Goal: Transaction & Acquisition: Purchase product/service

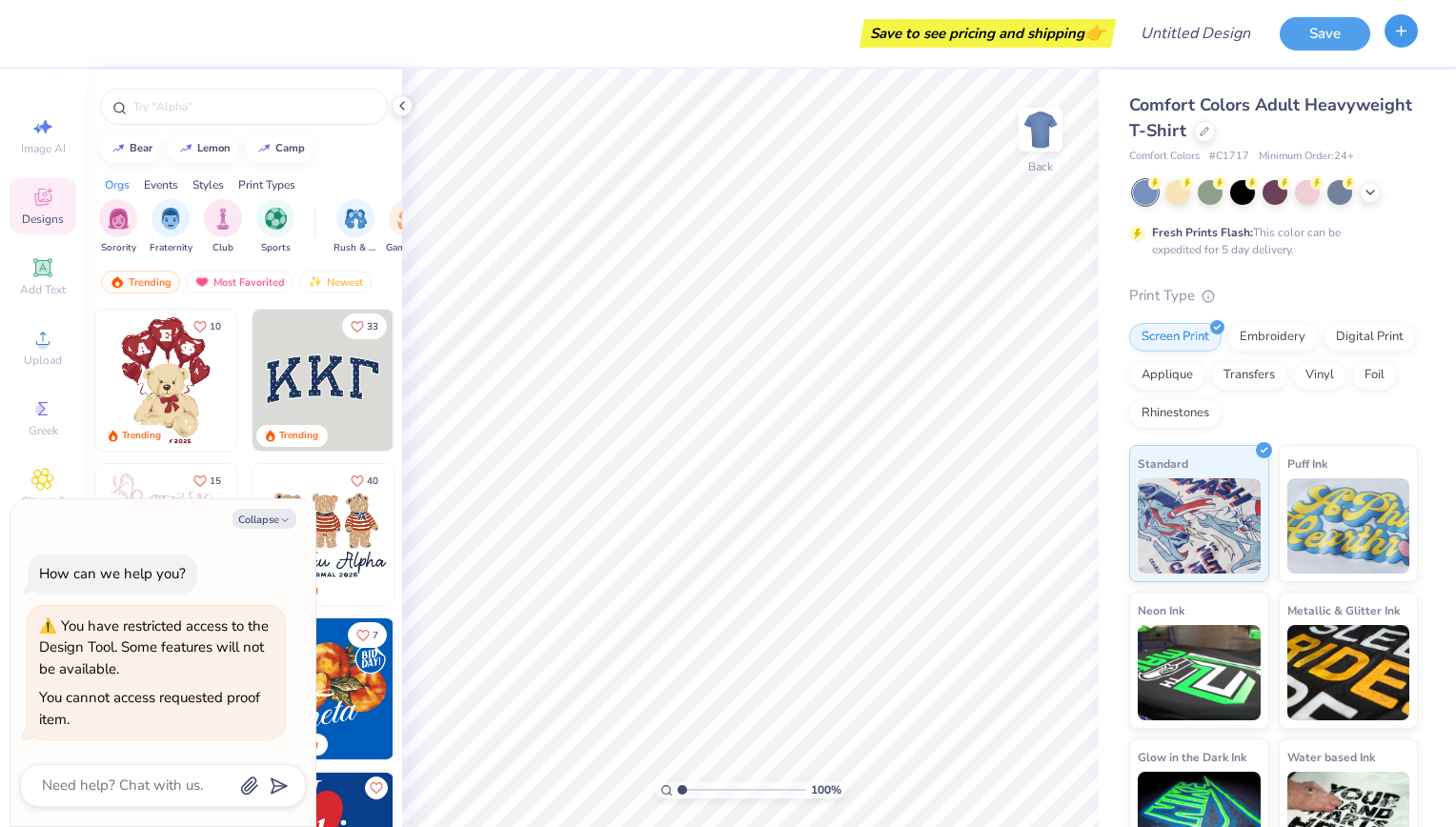
click at [1399, 34] on icon "button" at bounding box center [1400, 31] width 16 height 16
type textarea "x"
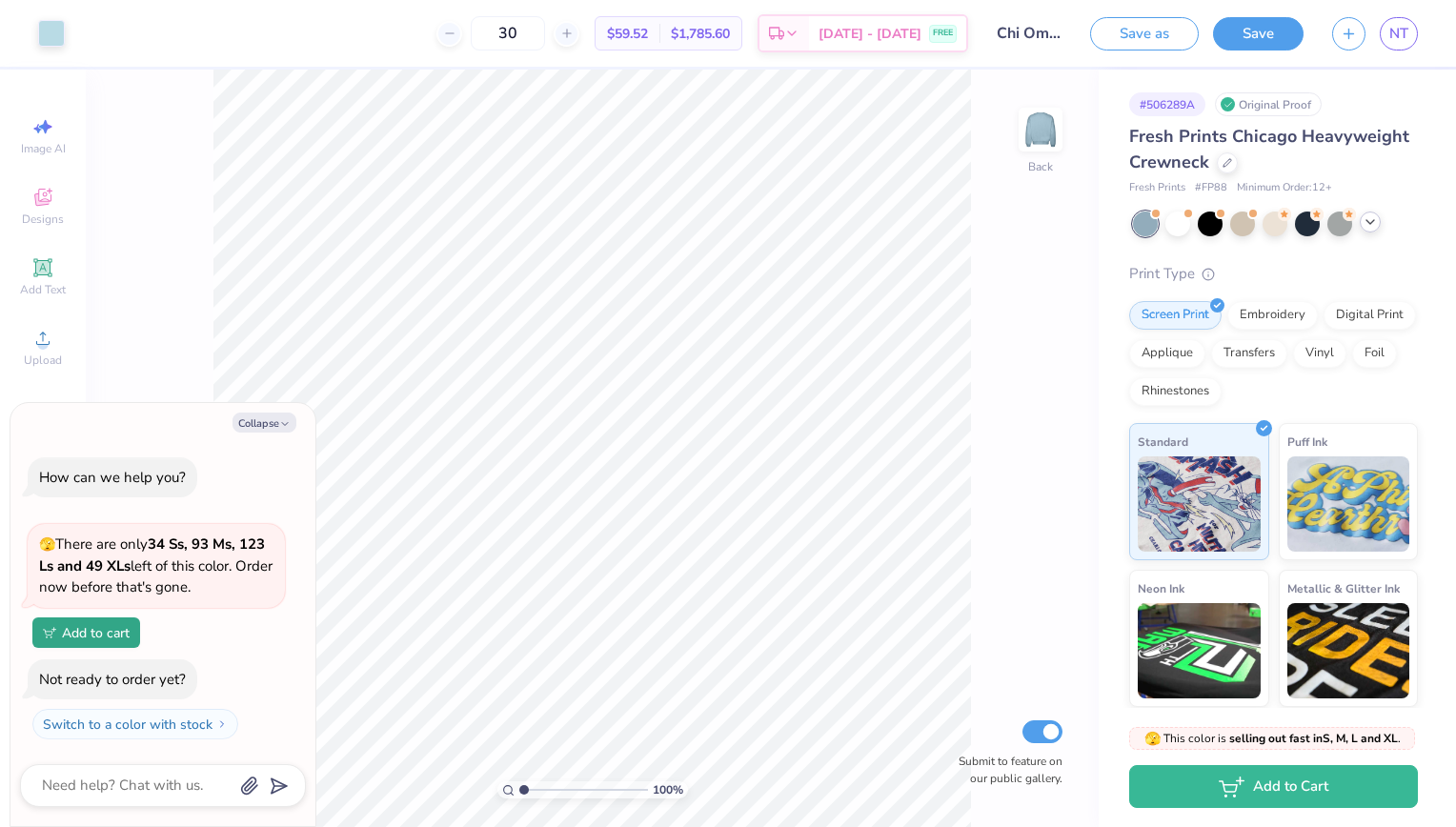
click at [1376, 228] on icon at bounding box center [1371, 222] width 15 height 15
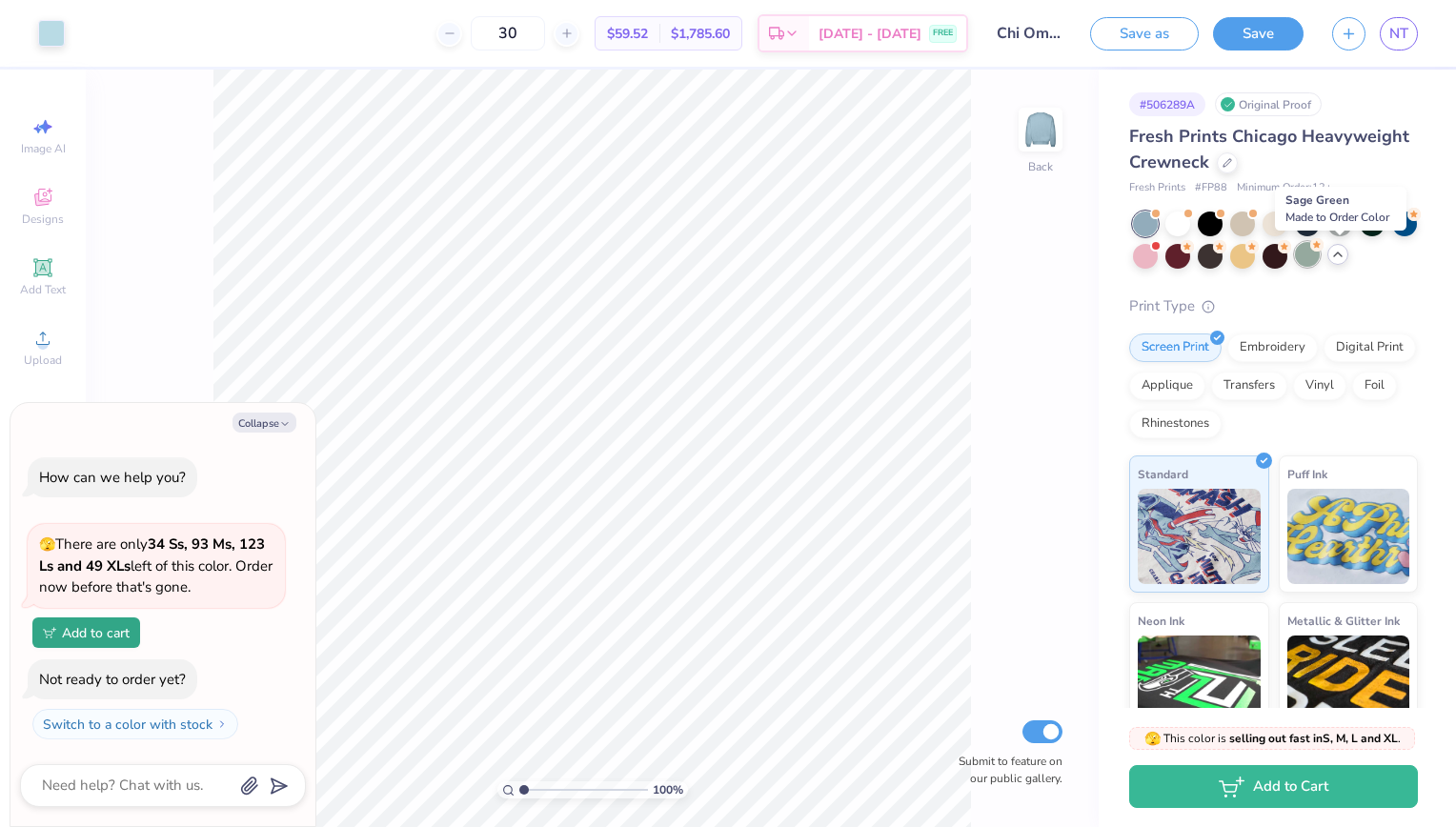
click at [1291, 221] on circle at bounding box center [1284, 215] width 13 height 13
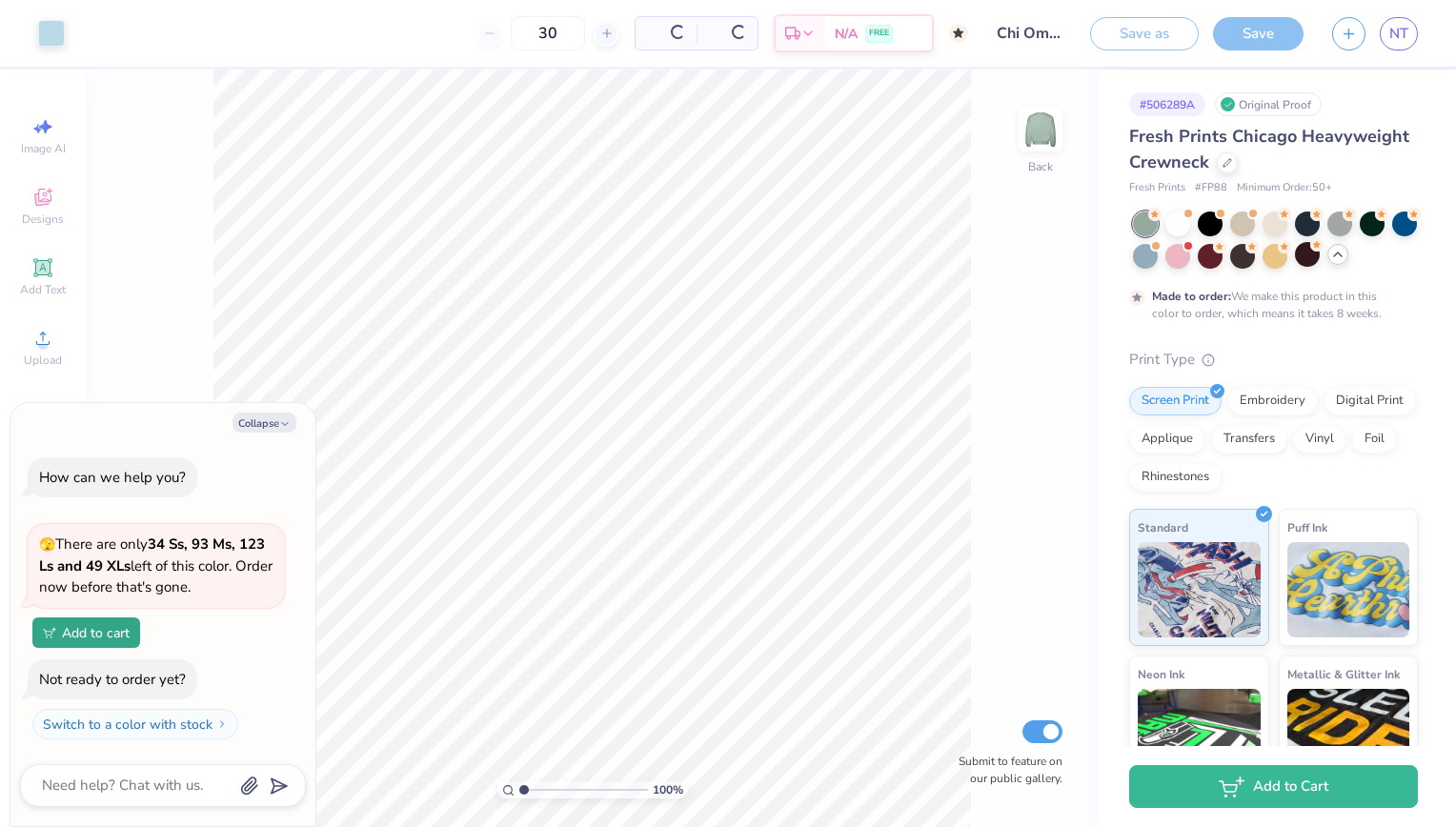
type textarea "x"
type input "50"
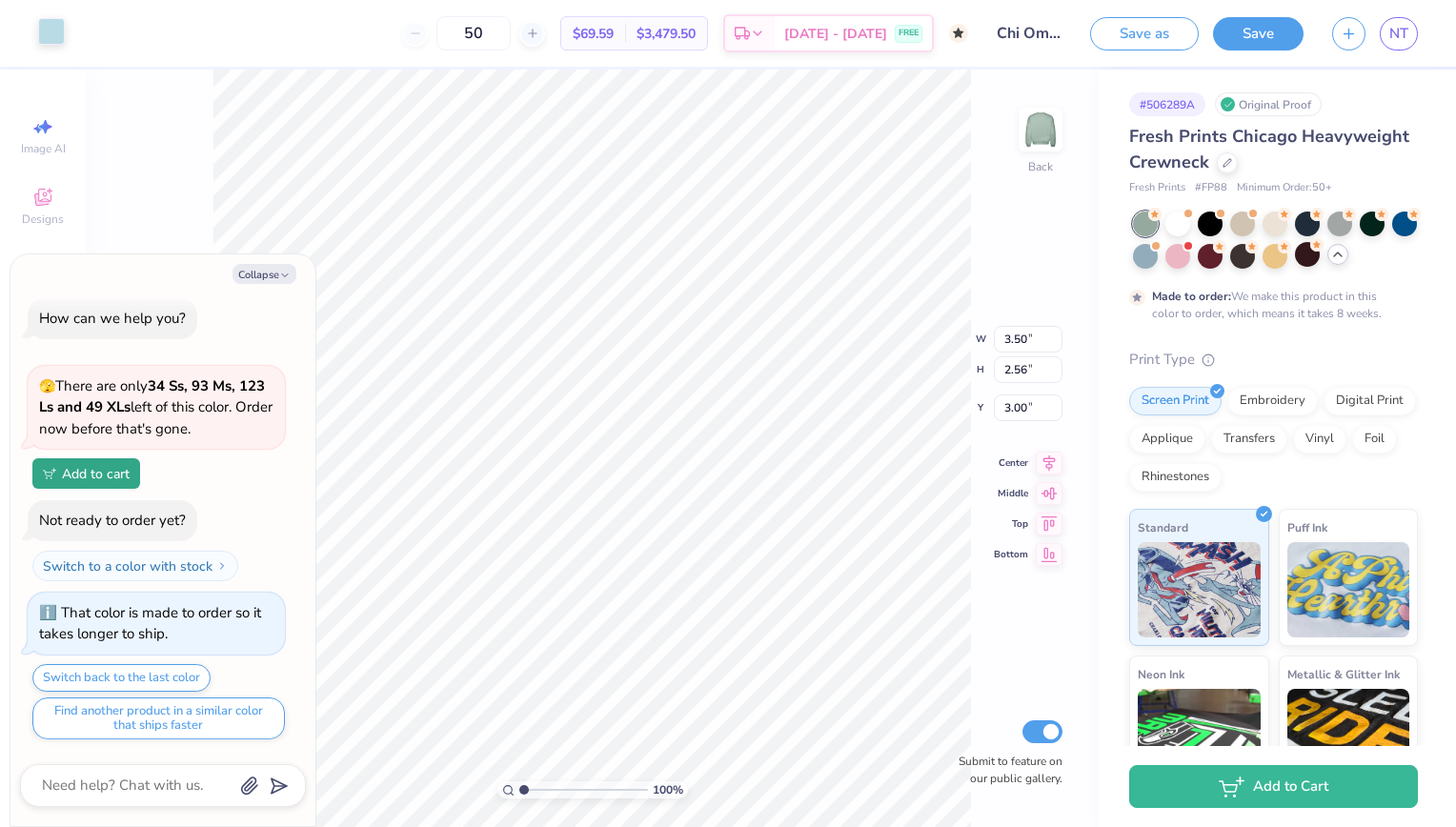
click at [63, 43] on div at bounding box center [52, 32] width 27 height 27
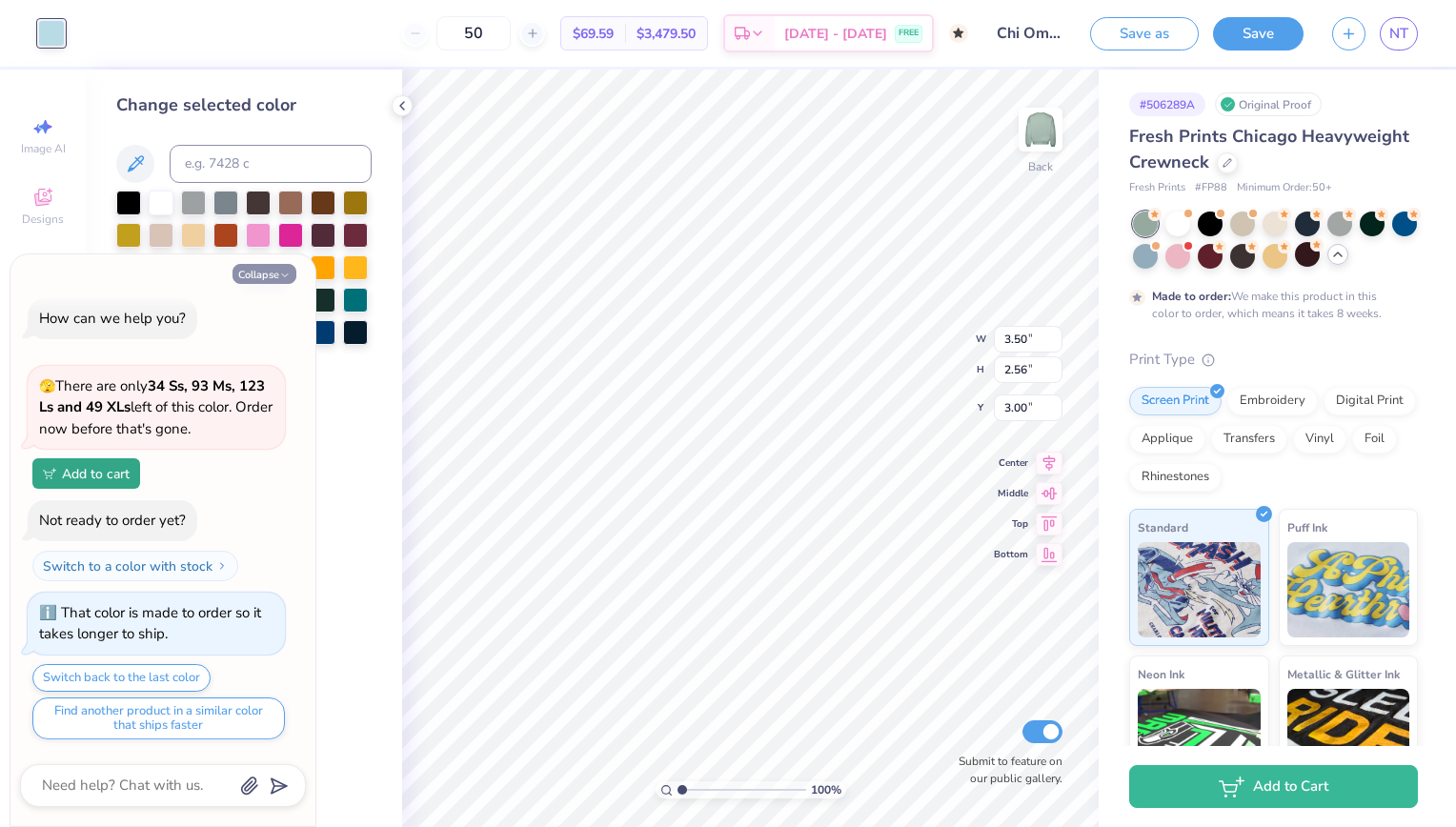
click at [289, 267] on button "Collapse" at bounding box center [265, 273] width 64 height 20
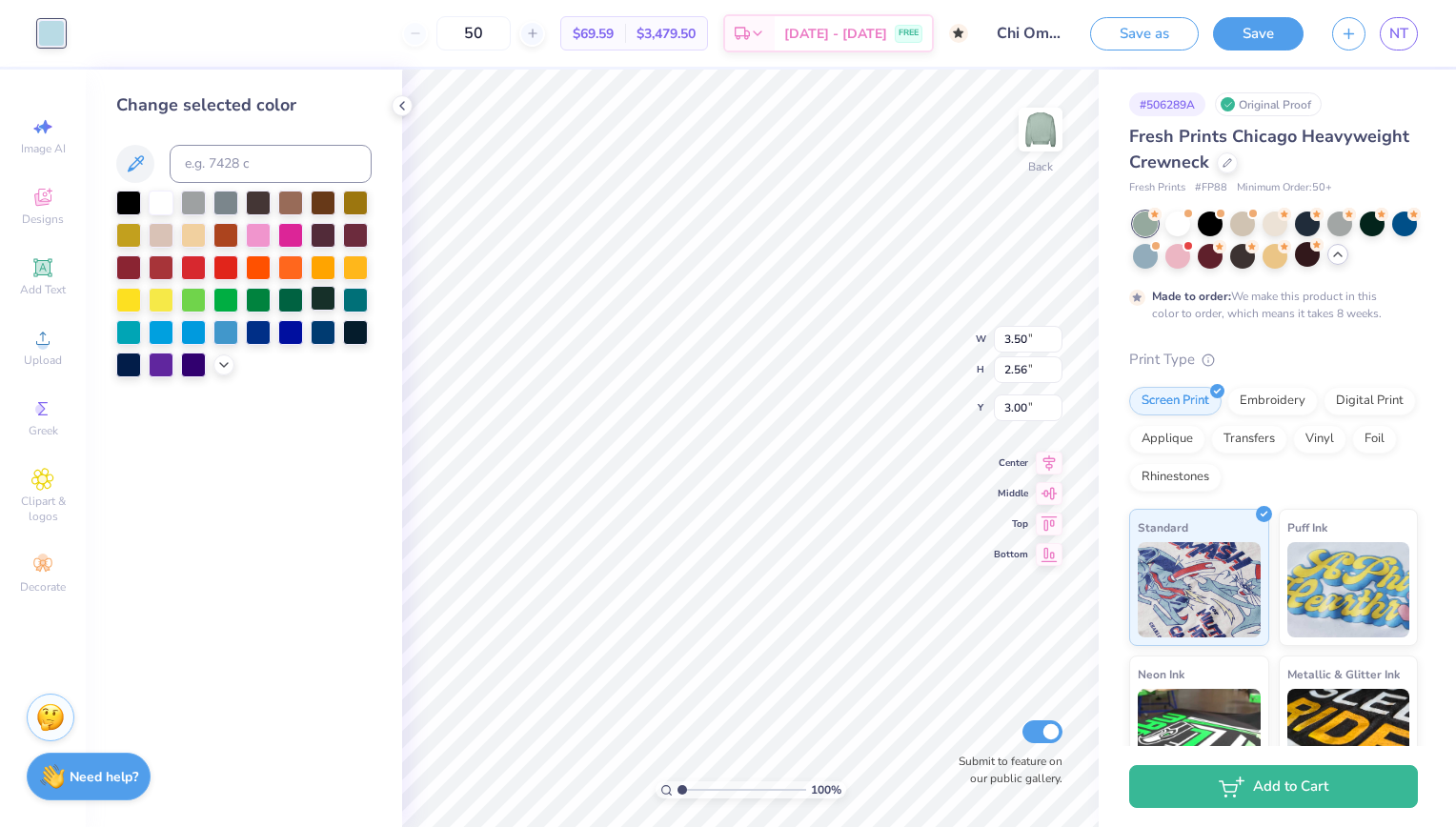
click at [320, 303] on div at bounding box center [323, 298] width 25 height 25
click at [299, 298] on div at bounding box center [290, 298] width 25 height 25
click at [261, 298] on div at bounding box center [258, 298] width 25 height 25
click at [220, 297] on div at bounding box center [226, 298] width 25 height 25
click at [195, 301] on div at bounding box center [194, 298] width 25 height 25
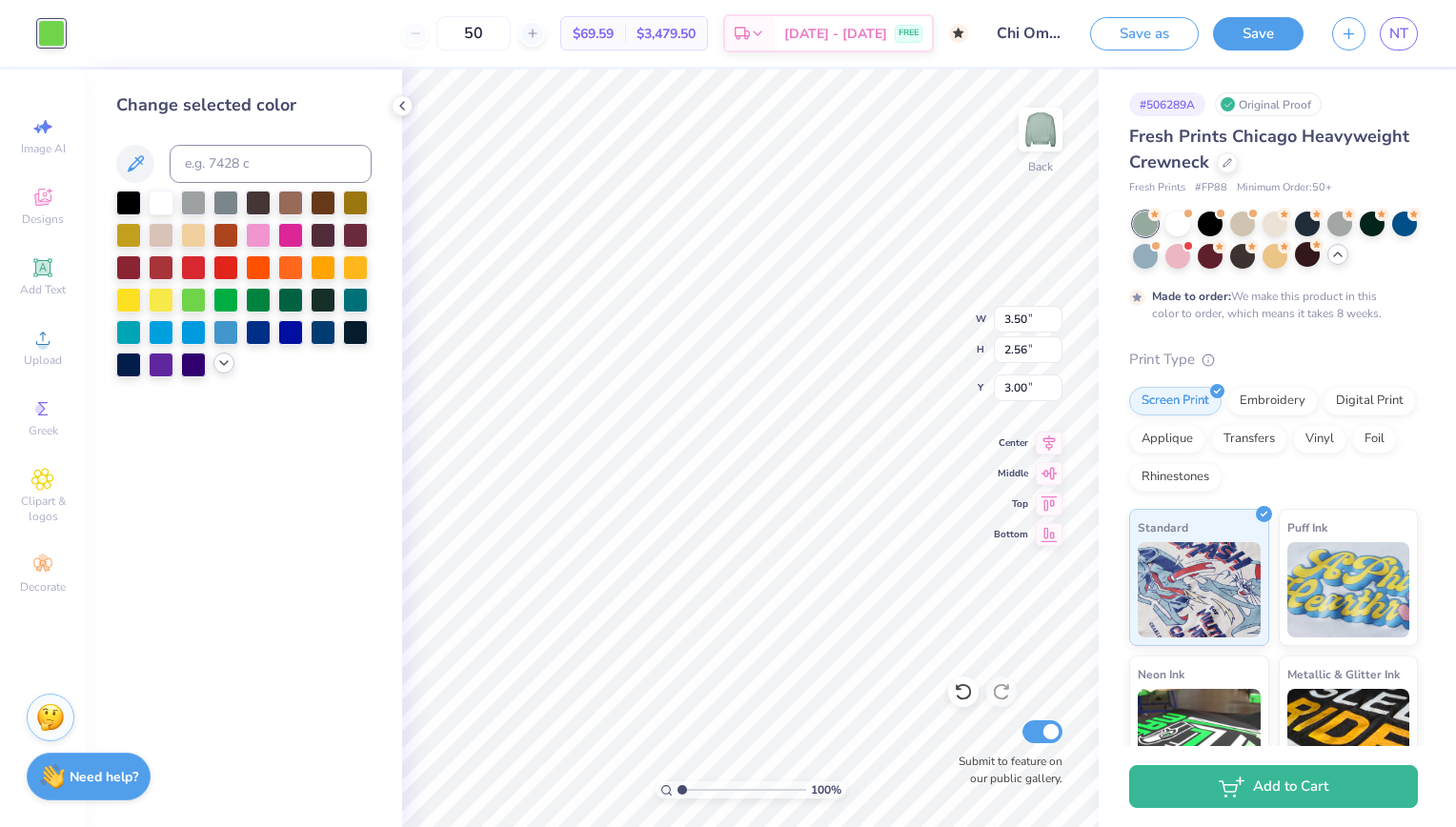
click at [225, 362] on icon at bounding box center [224, 363] width 15 height 15
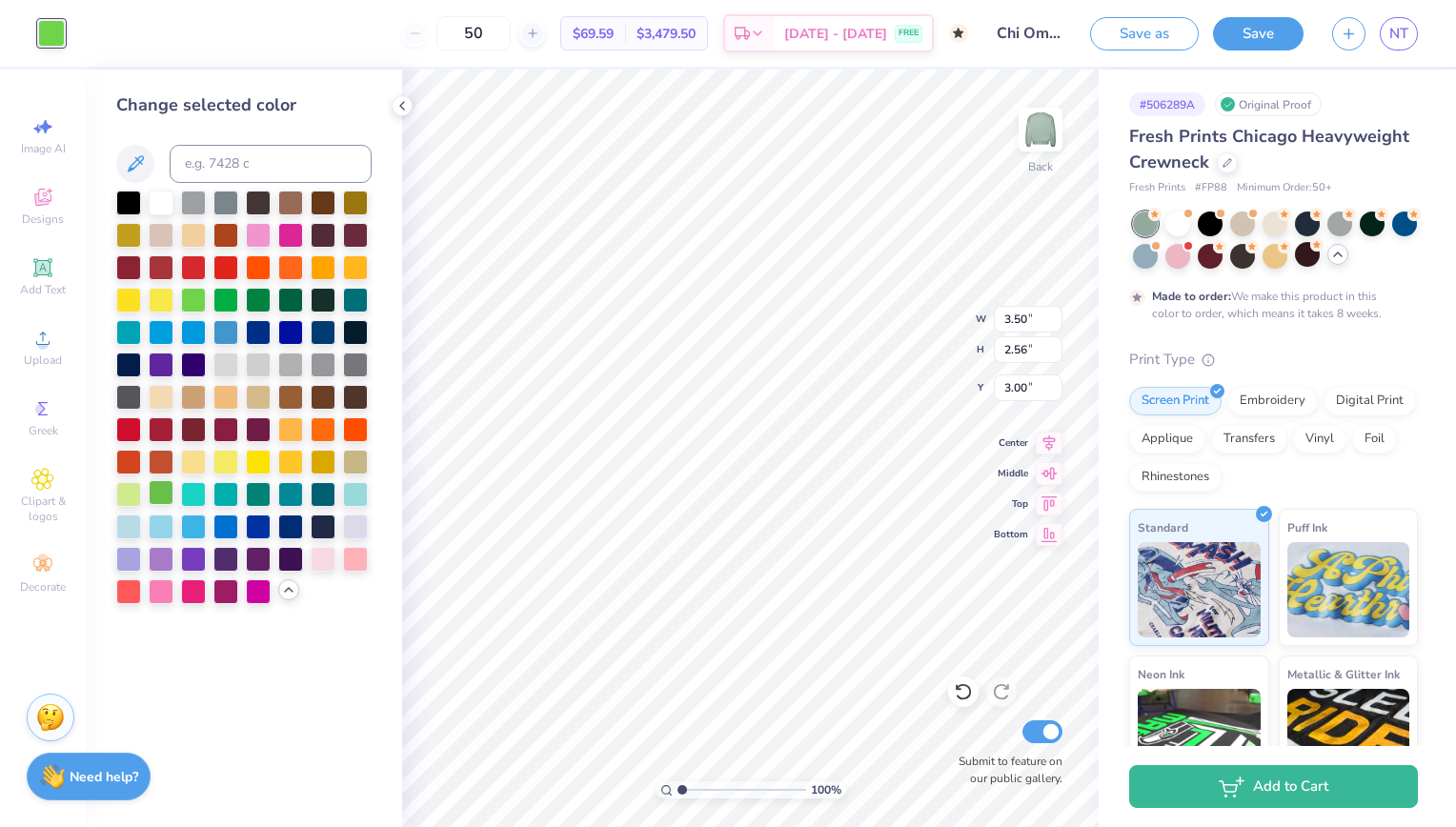
click at [151, 486] on div at bounding box center [161, 493] width 25 height 25
click at [129, 488] on div at bounding box center [128, 493] width 25 height 25
click at [270, 487] on div at bounding box center [258, 493] width 25 height 25
click at [159, 492] on div at bounding box center [161, 493] width 25 height 25
click at [127, 491] on div at bounding box center [128, 493] width 25 height 25
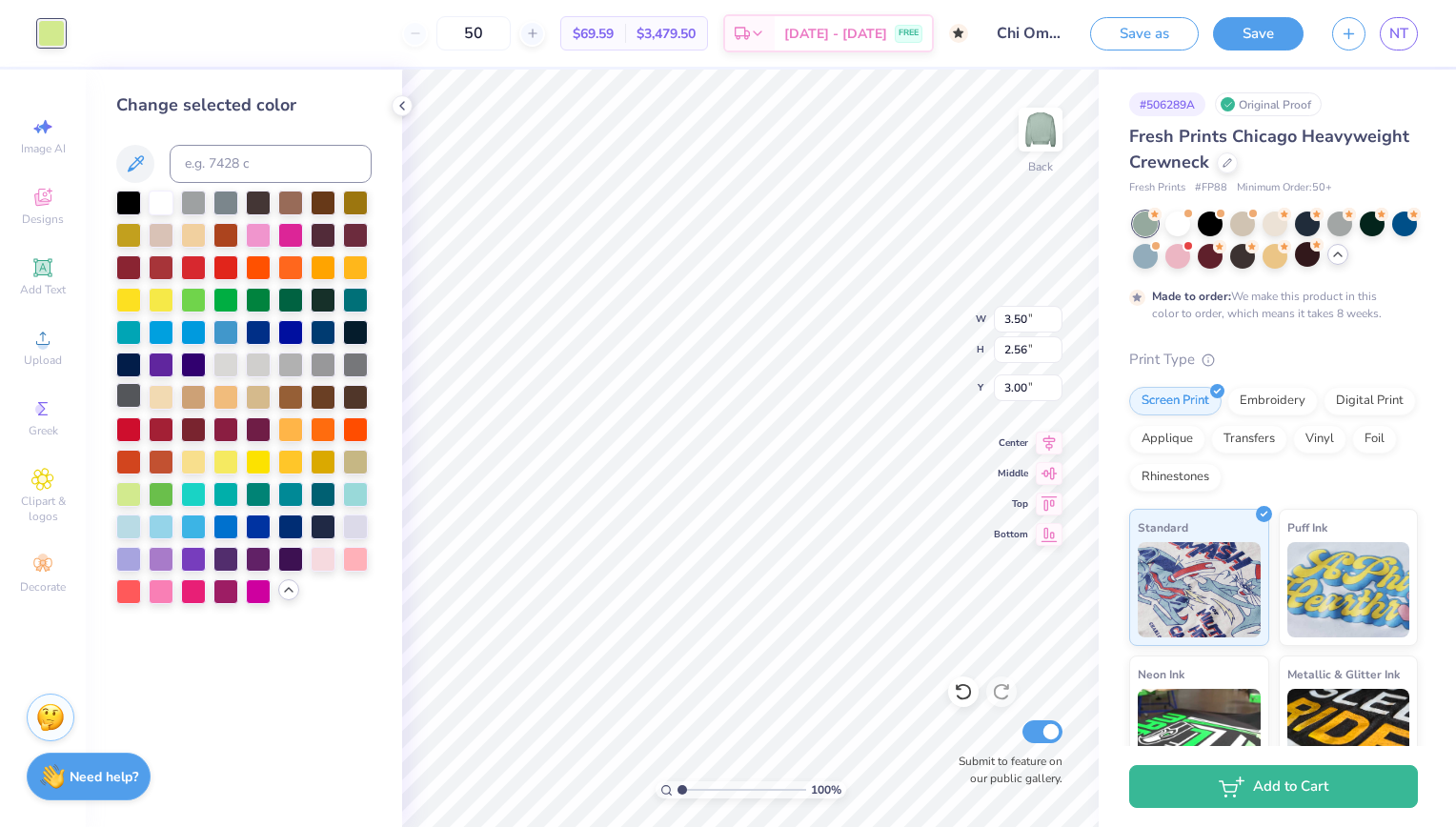
click at [140, 391] on div at bounding box center [128, 396] width 25 height 25
click at [118, 170] on button at bounding box center [135, 164] width 38 height 38
click at [1158, 260] on div at bounding box center [1145, 255] width 25 height 25
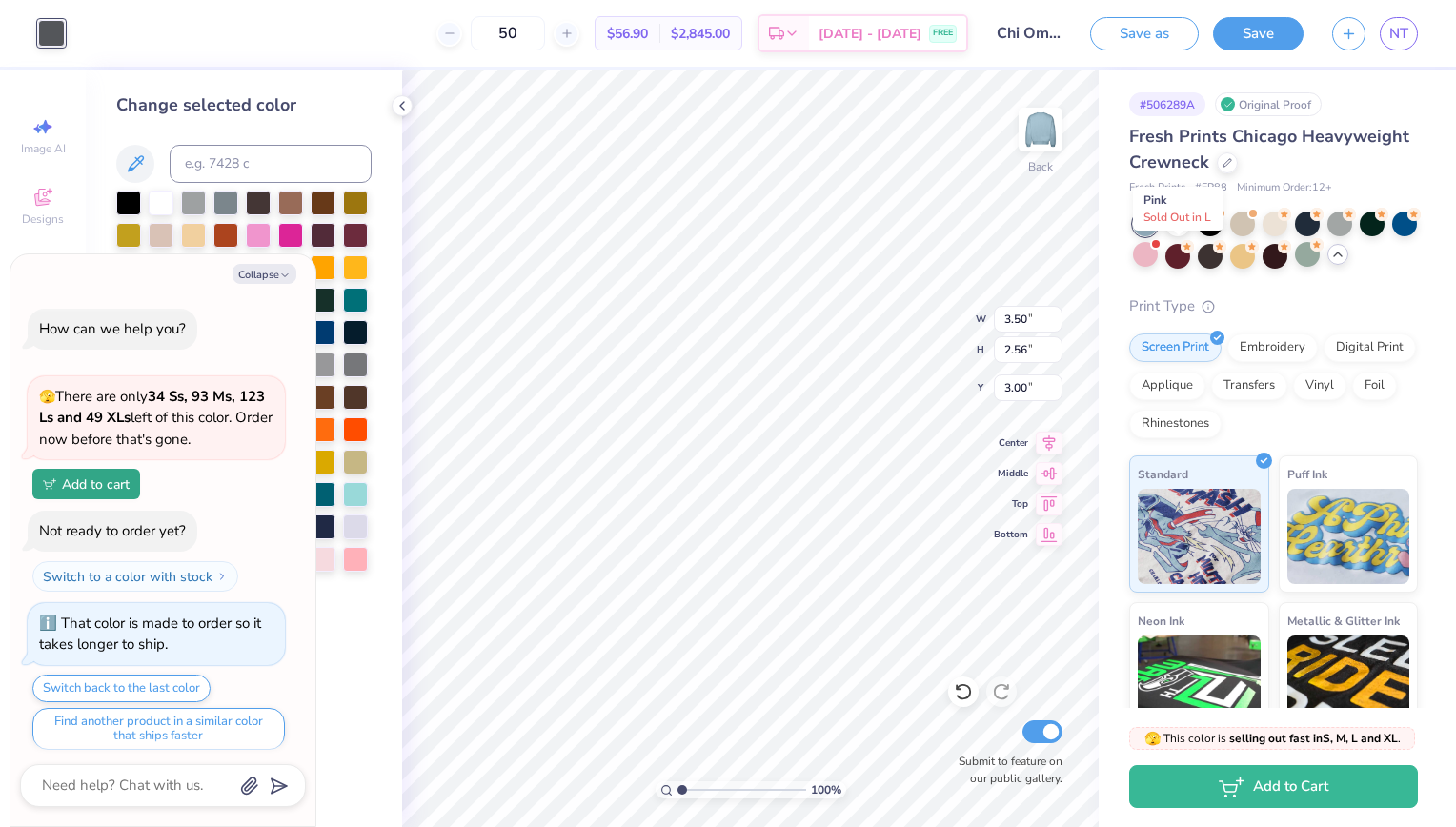
scroll to position [369, 0]
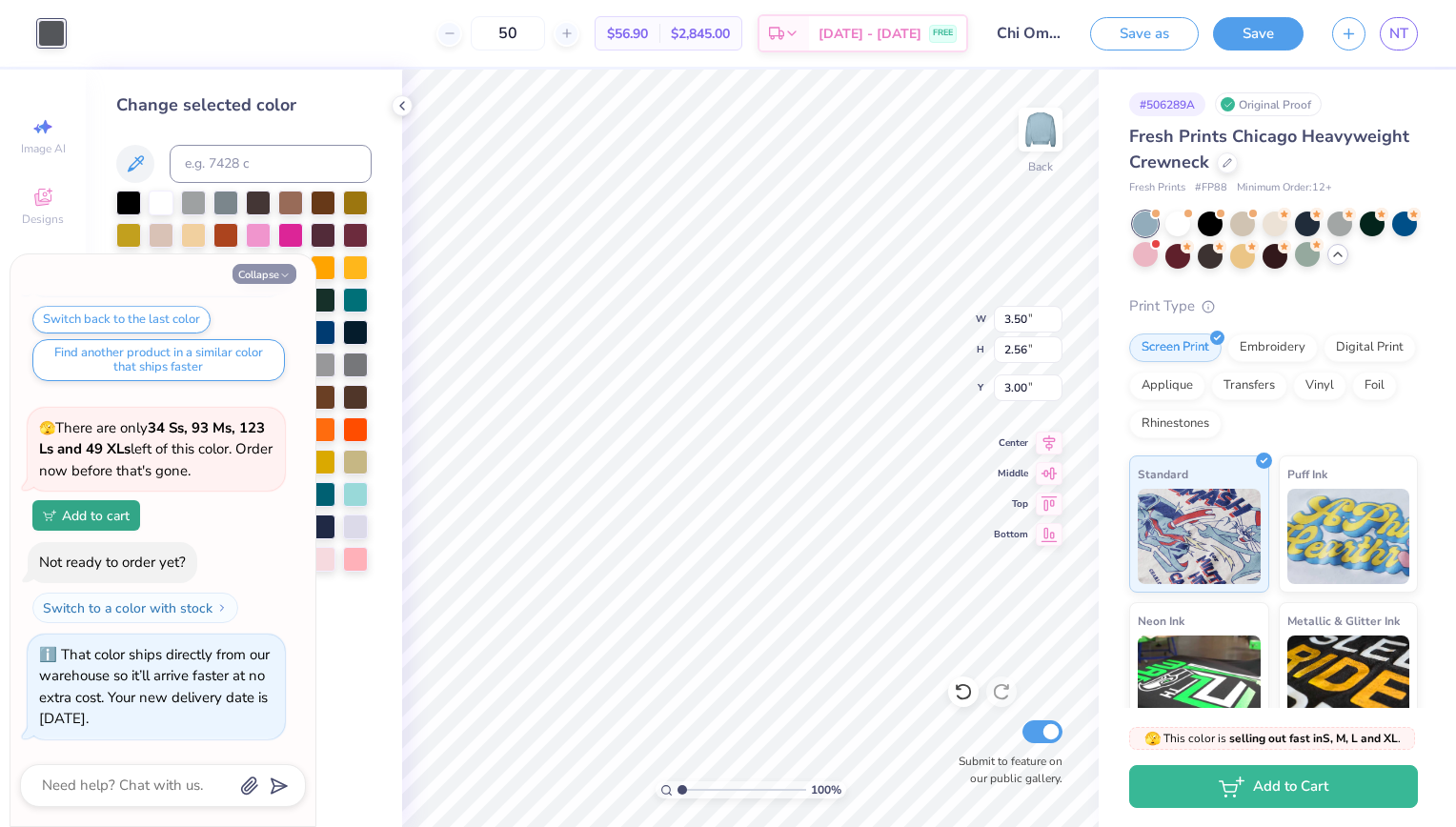
click at [267, 278] on button "Collapse" at bounding box center [265, 273] width 64 height 20
type textarea "x"
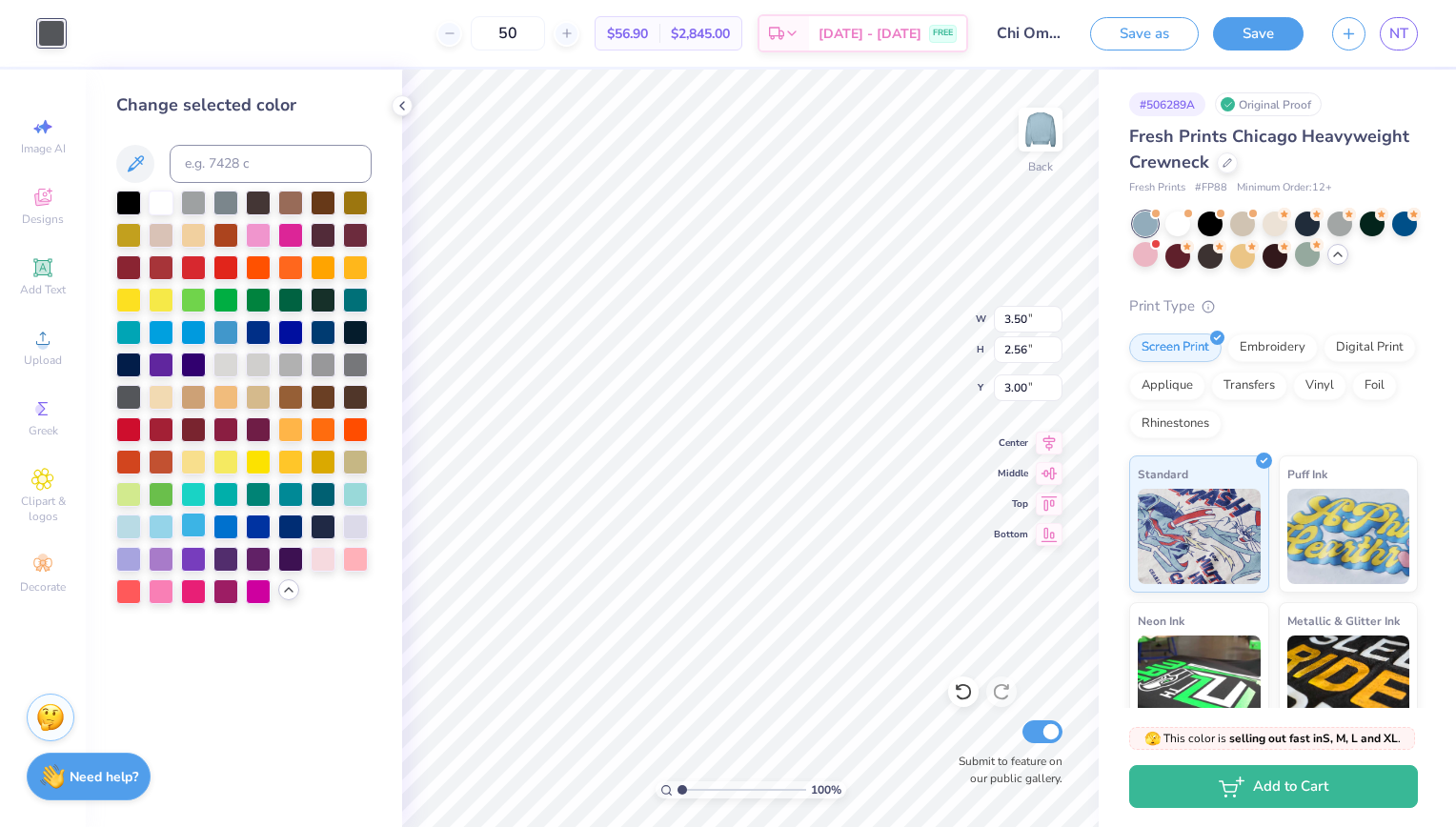
click at [192, 519] on div at bounding box center [194, 525] width 25 height 25
click at [139, 524] on div at bounding box center [128, 525] width 25 height 25
click at [447, 35] on icon at bounding box center [450, 34] width 13 height 13
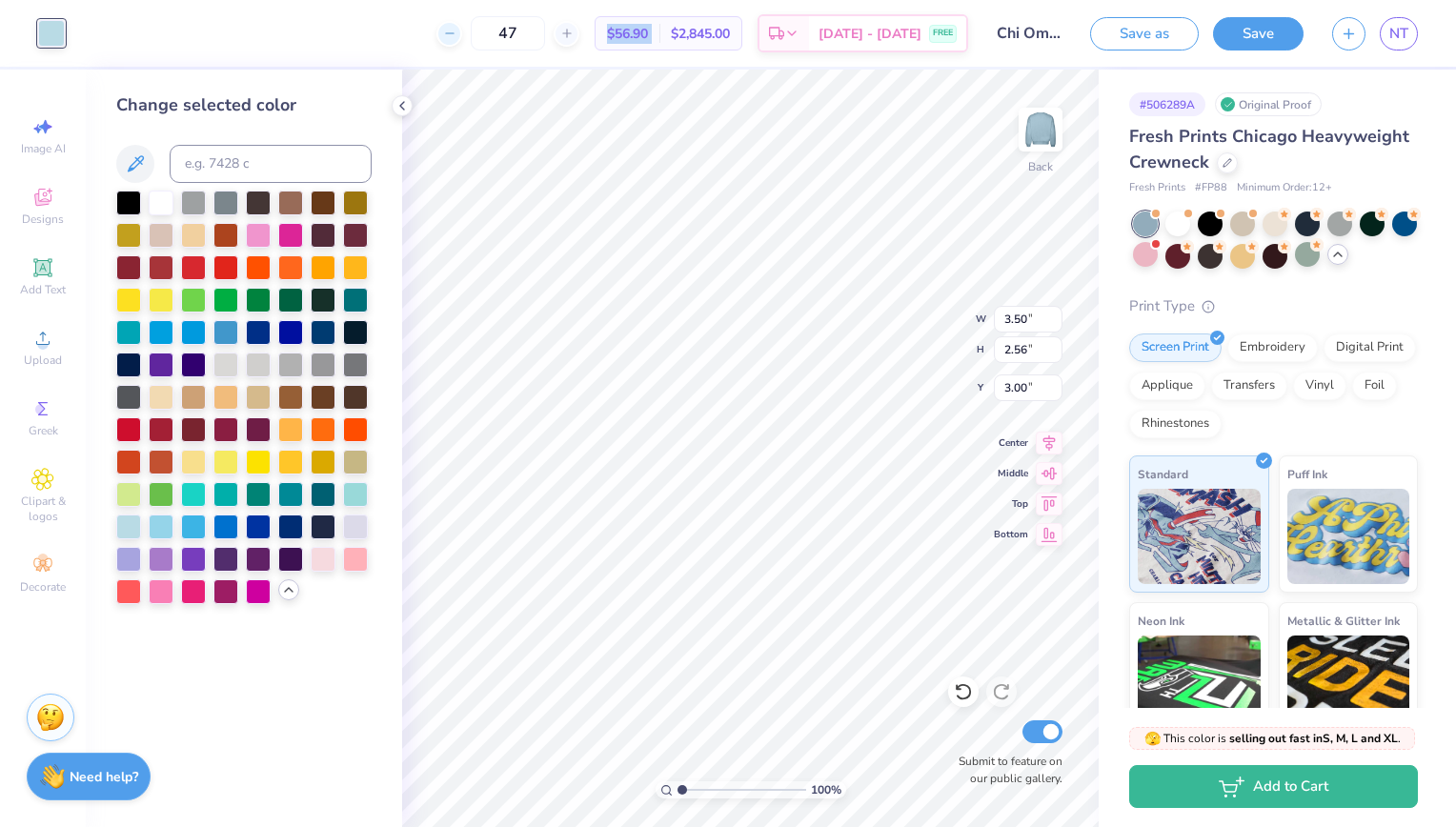
click at [447, 35] on icon at bounding box center [450, 34] width 13 height 13
type input "46"
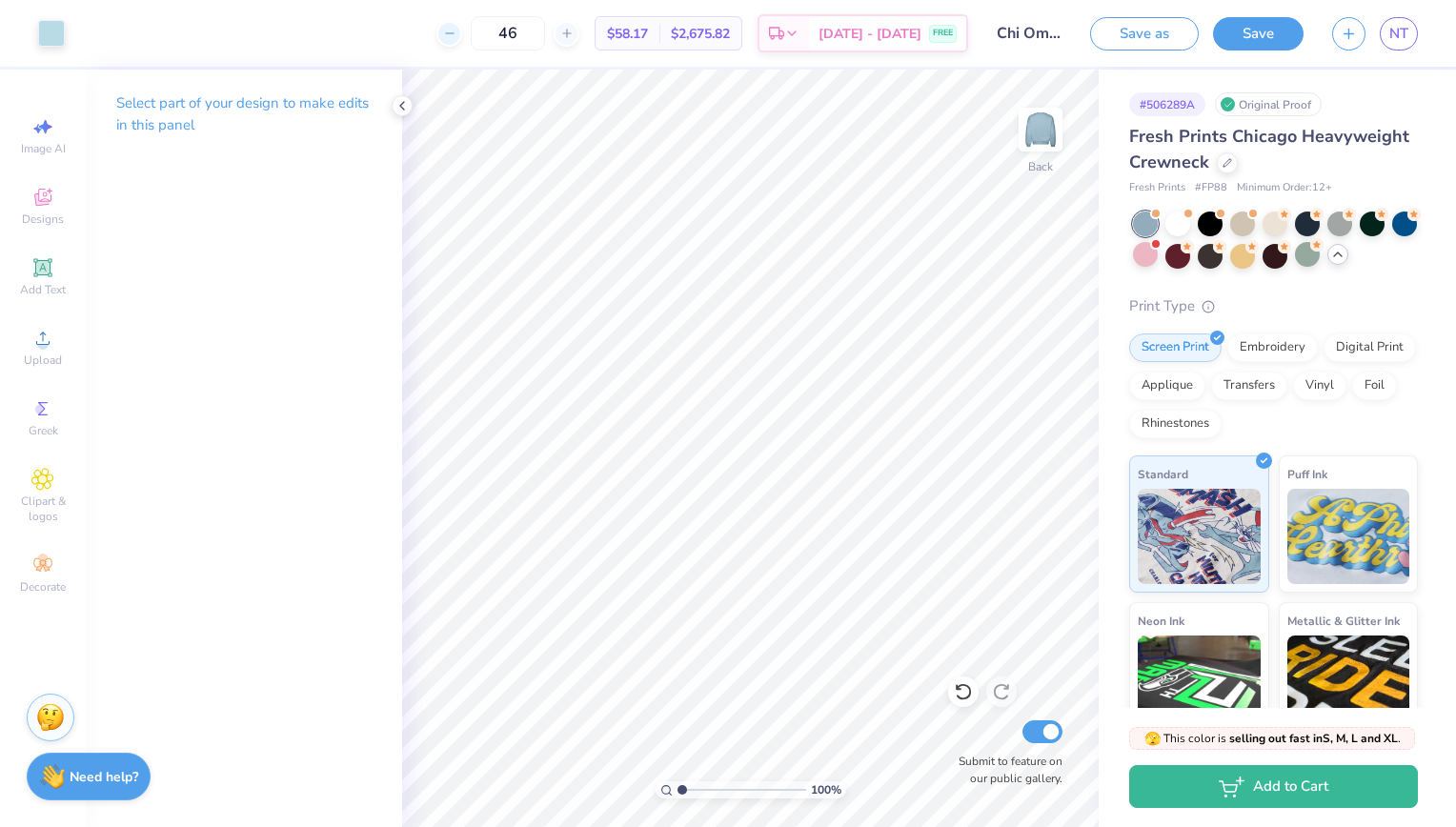
drag, startPoint x: 523, startPoint y: 29, endPoint x: 451, endPoint y: 38, distance: 72.6
click at [451, 38] on div "46" at bounding box center [507, 34] width 143 height 34
type input "30"
click at [404, 100] on icon at bounding box center [403, 105] width 15 height 15
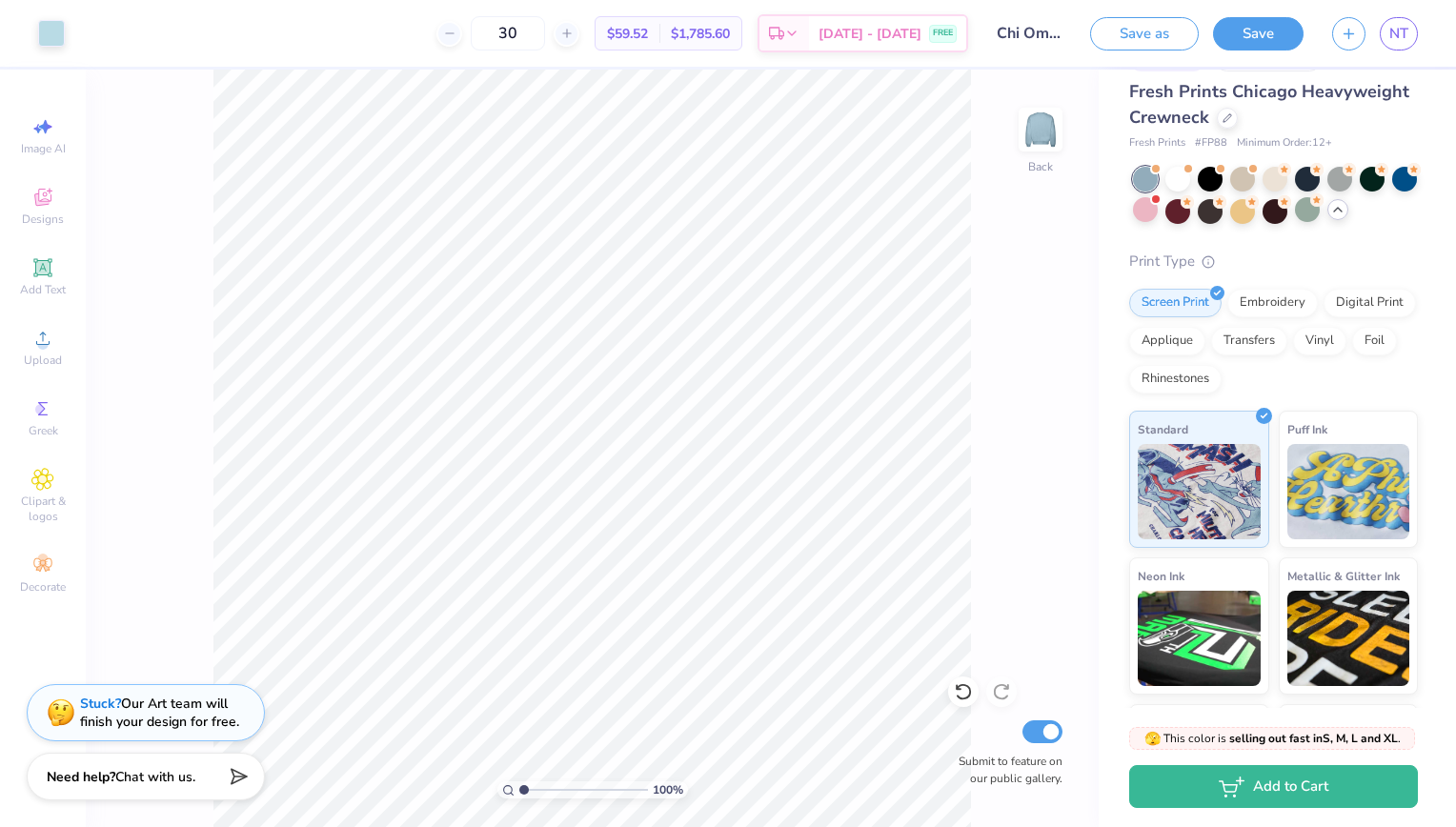
scroll to position [0, 0]
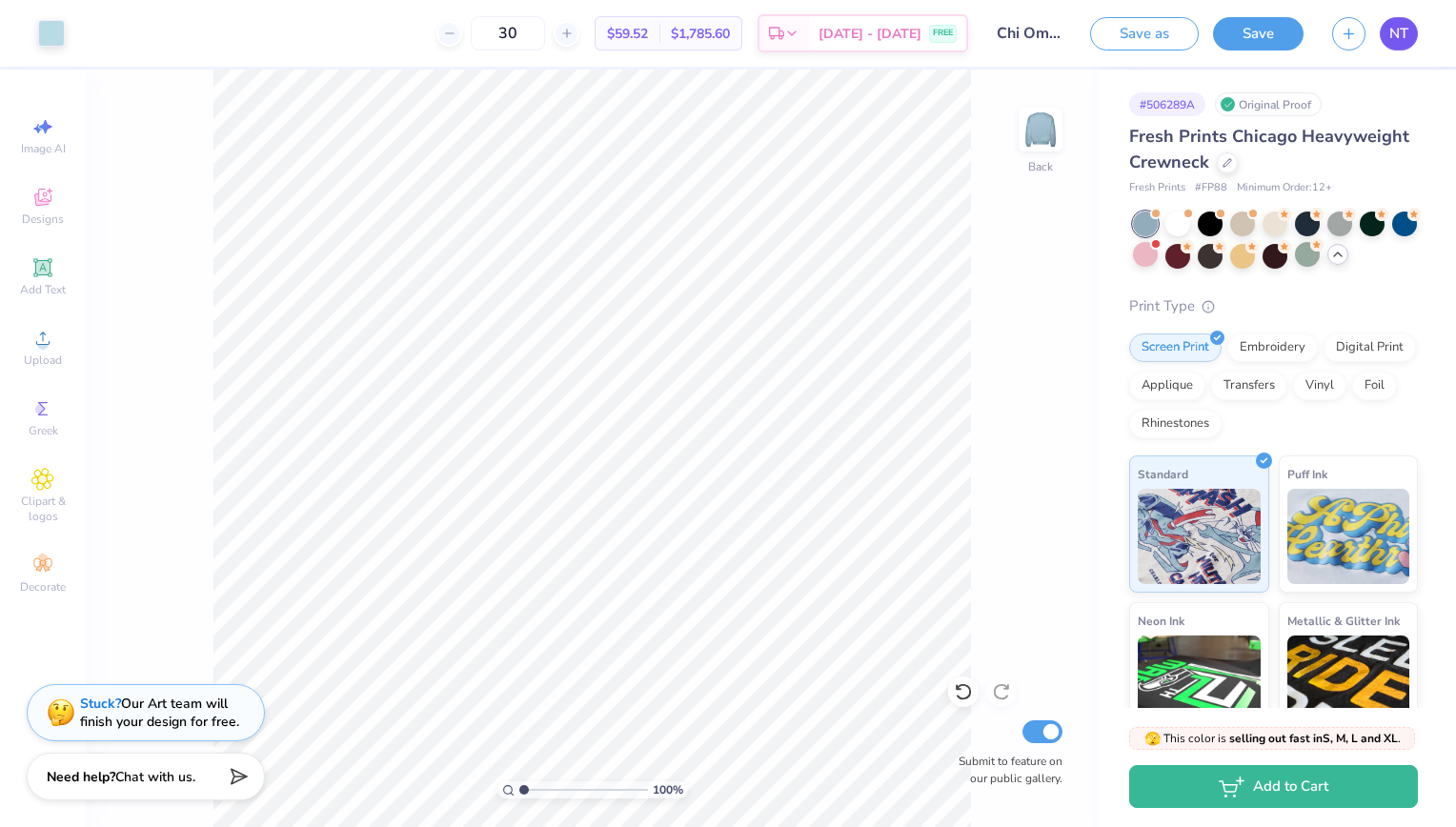
click at [1417, 32] on link "NT" at bounding box center [1398, 34] width 38 height 34
